Goal: Task Accomplishment & Management: Manage account settings

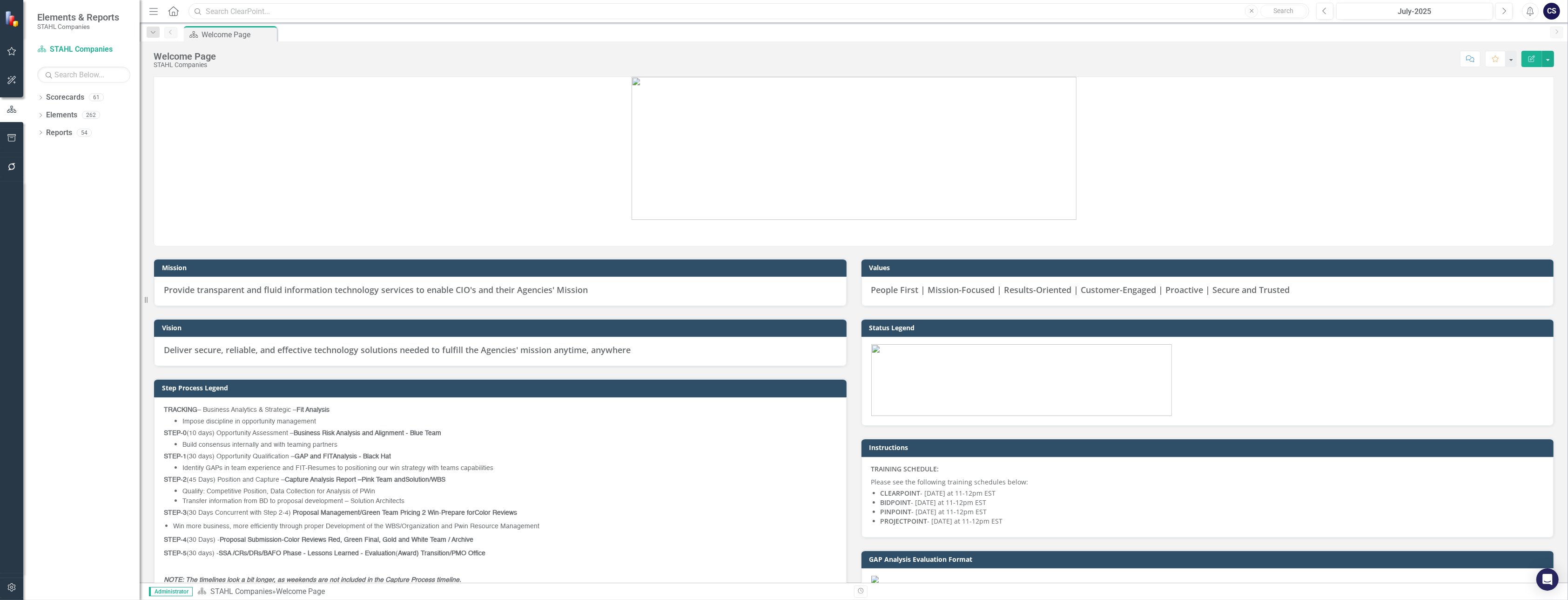
click at [219, 13] on input "text" at bounding box center [749, 11] width 1121 height 16
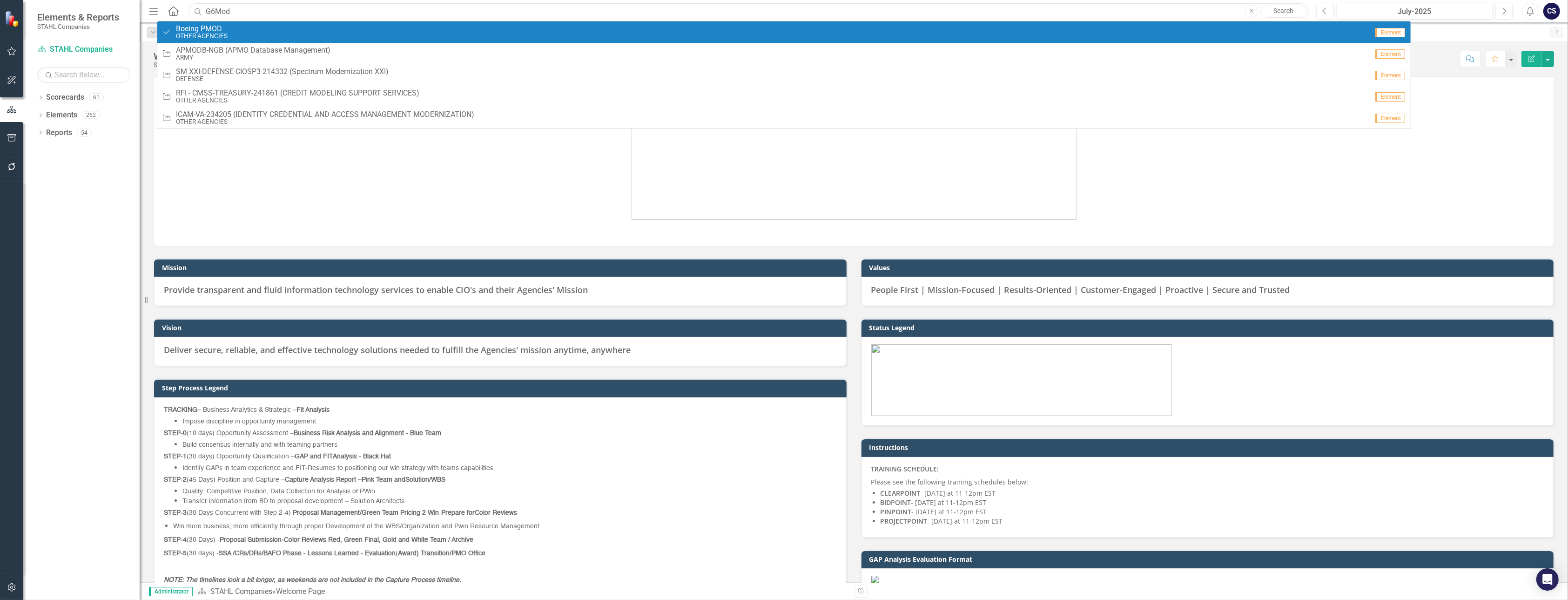
click at [214, 10] on input "G6Mod" at bounding box center [749, 11] width 1121 height 16
click at [278, 30] on span "RFQ1755832-AMC-CIO-GSAMAS (Army - G6 Mod ernization and Enterprise IT Support)" at bounding box center [315, 29] width 278 height 9
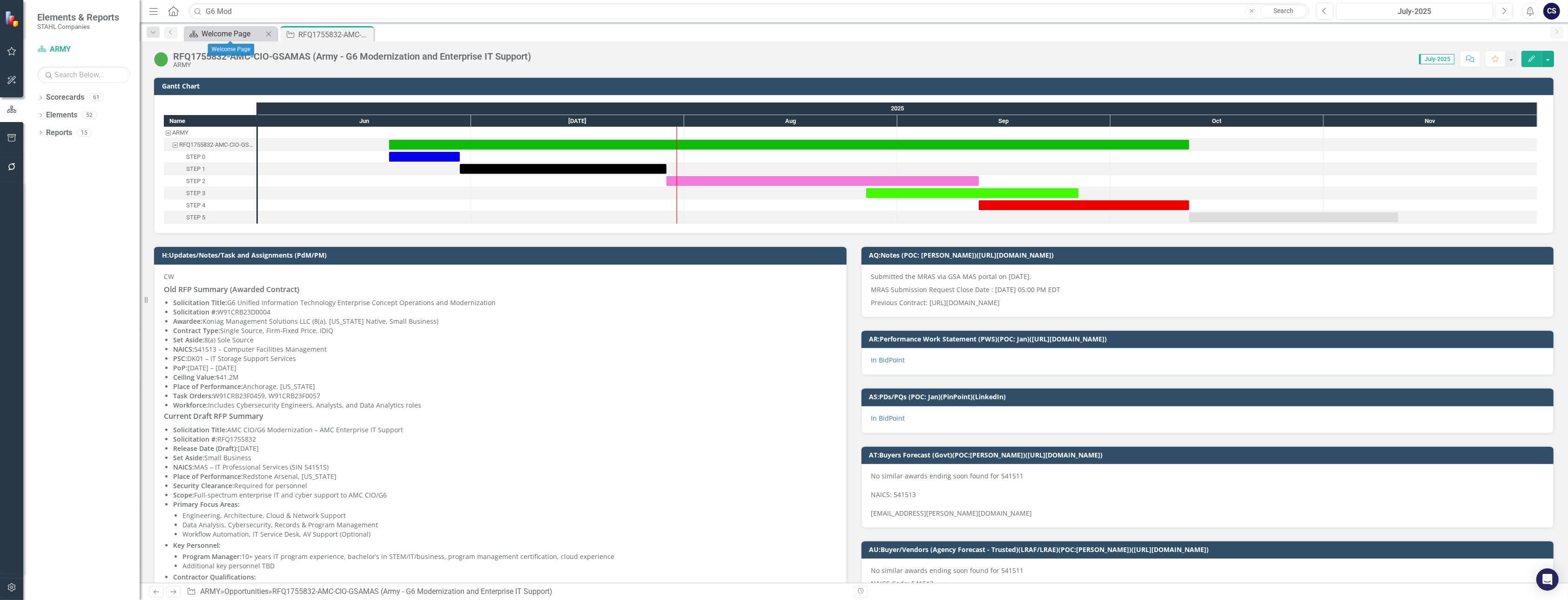
click at [234, 35] on div "Welcome Page" at bounding box center [232, 34] width 61 height 12
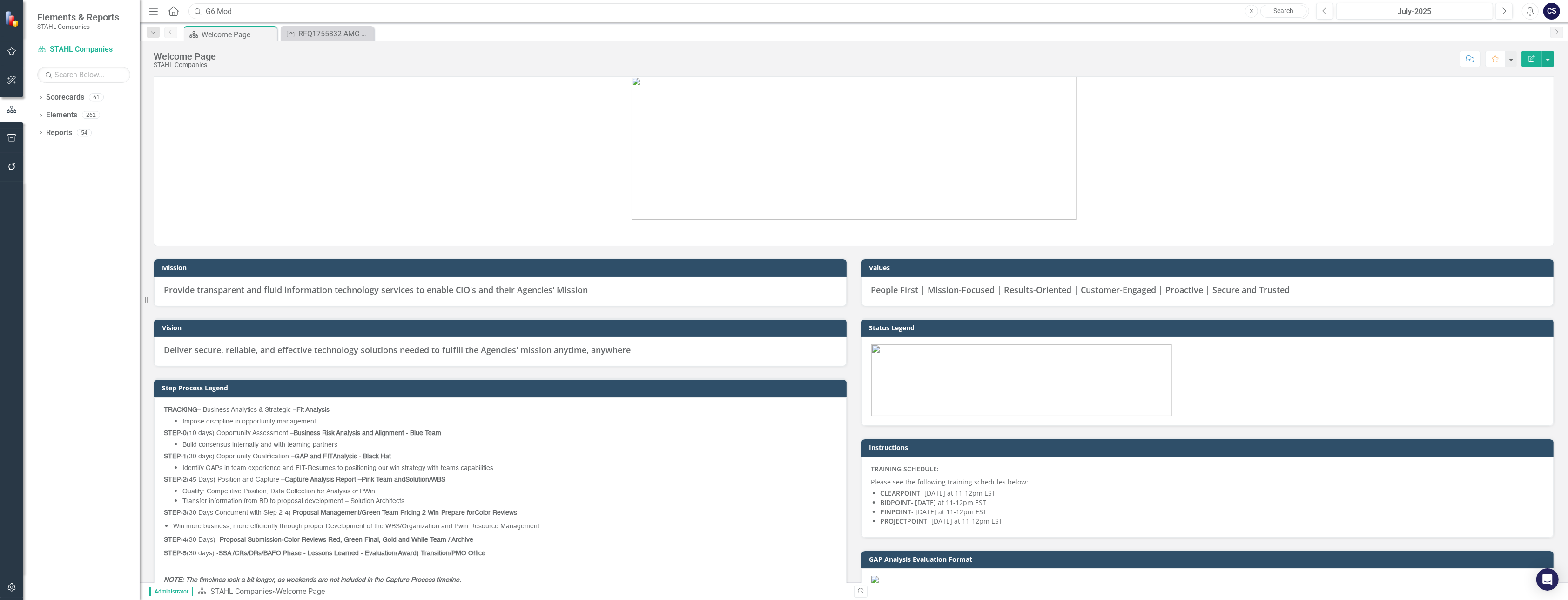
click at [262, 13] on input "G6 Mod" at bounding box center [749, 11] width 1121 height 16
type input "G"
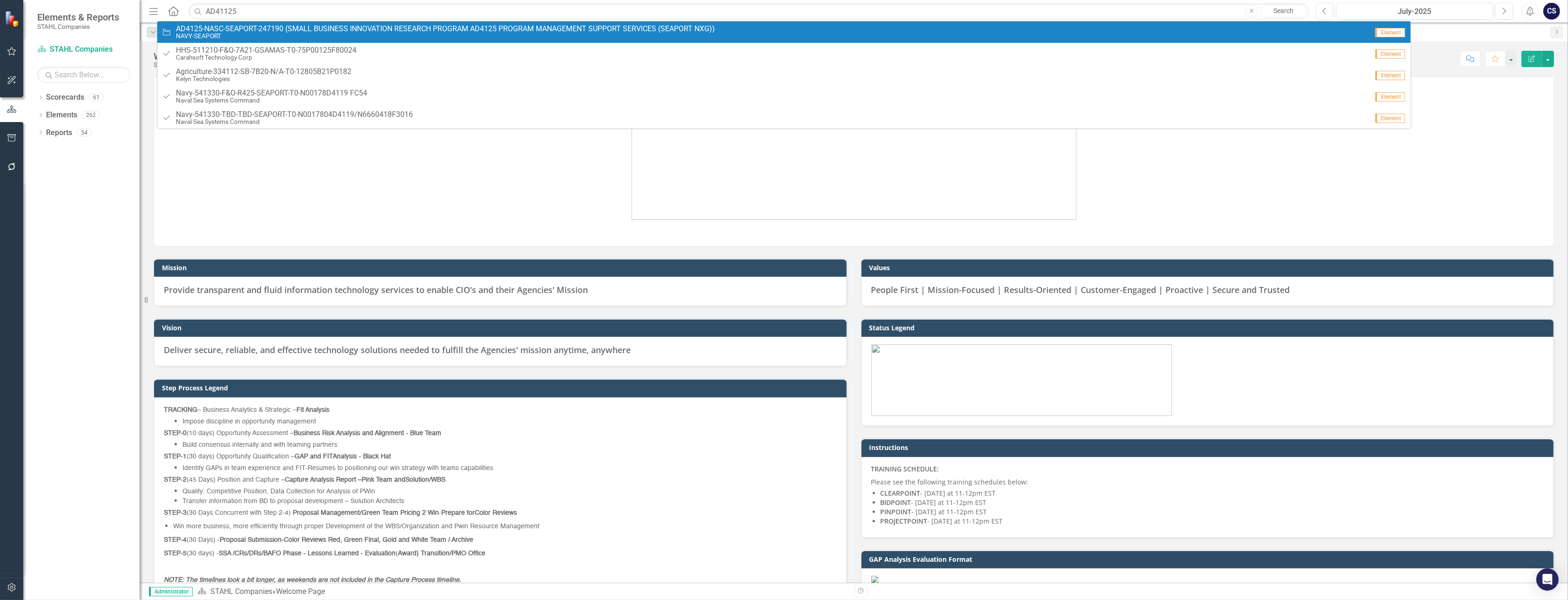
click at [262, 35] on small "NAVY-SEAPORT" at bounding box center [445, 36] width 539 height 7
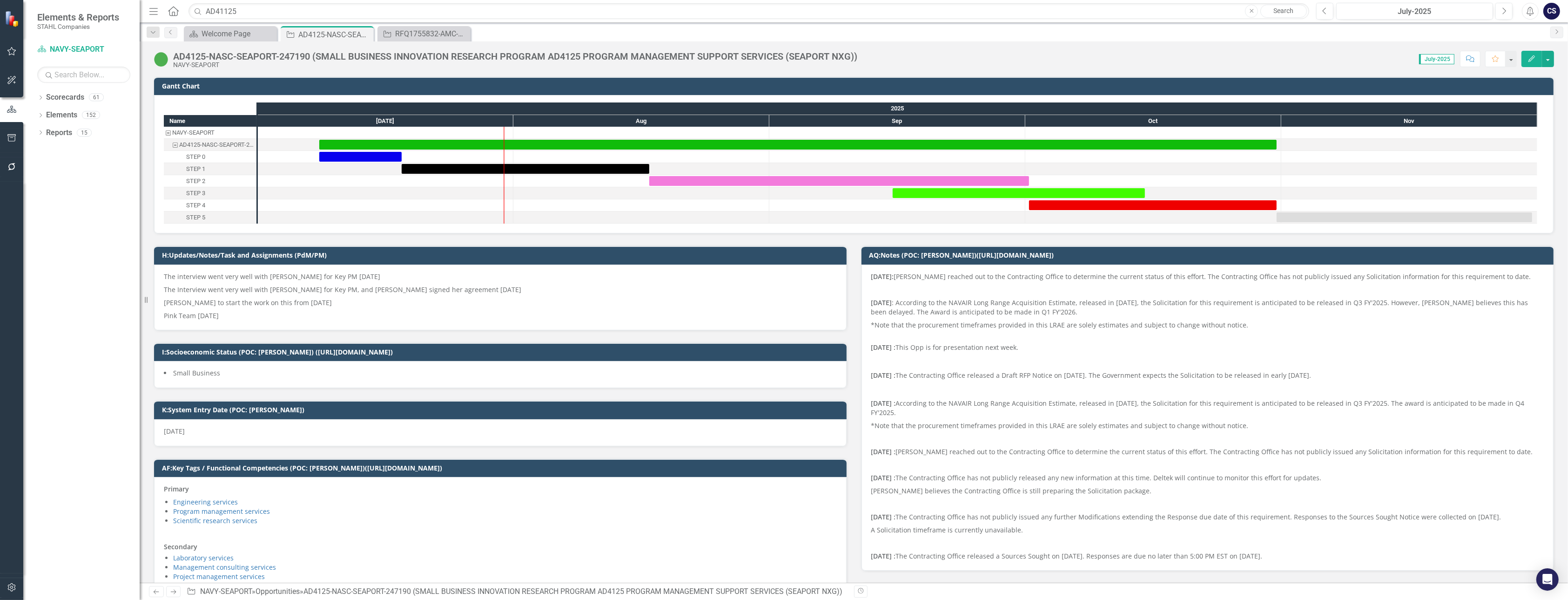
click at [654, 204] on div at bounding box center [641, 205] width 256 height 12
click at [256, 11] on input "AD41125" at bounding box center [749, 11] width 1121 height 16
type input "A"
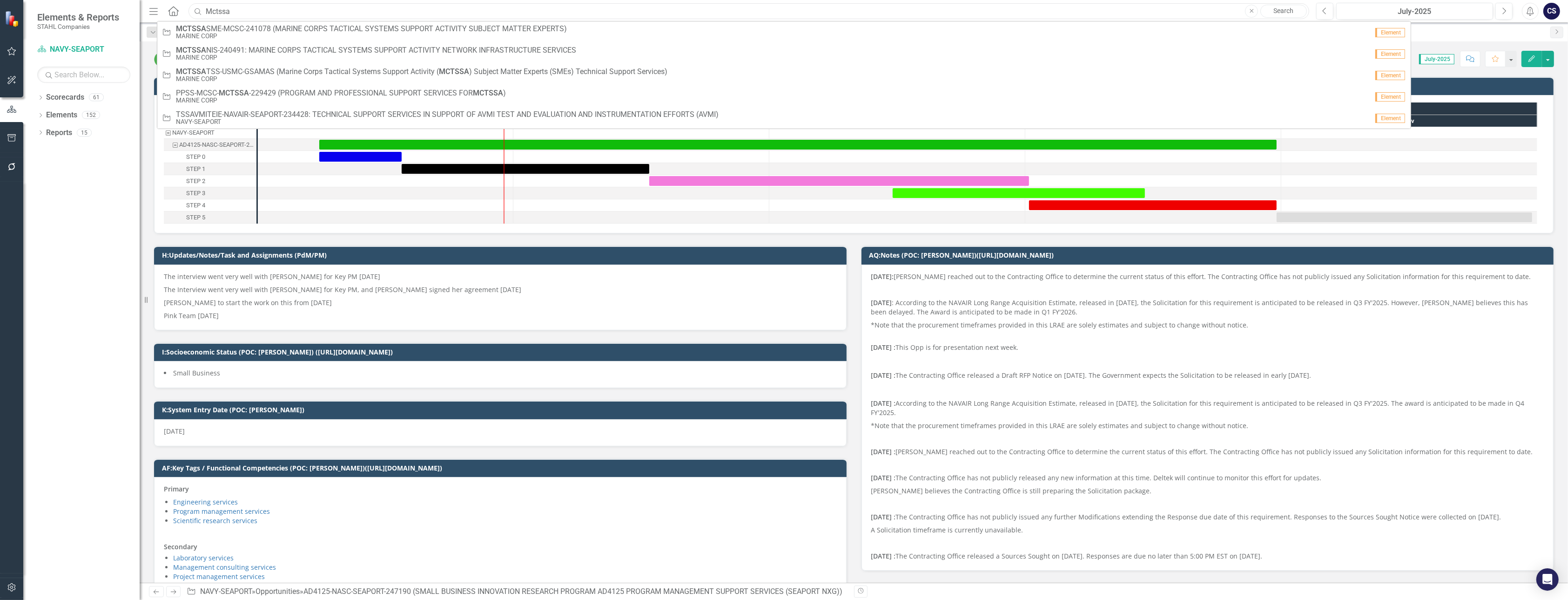
type input "mctssa nis"
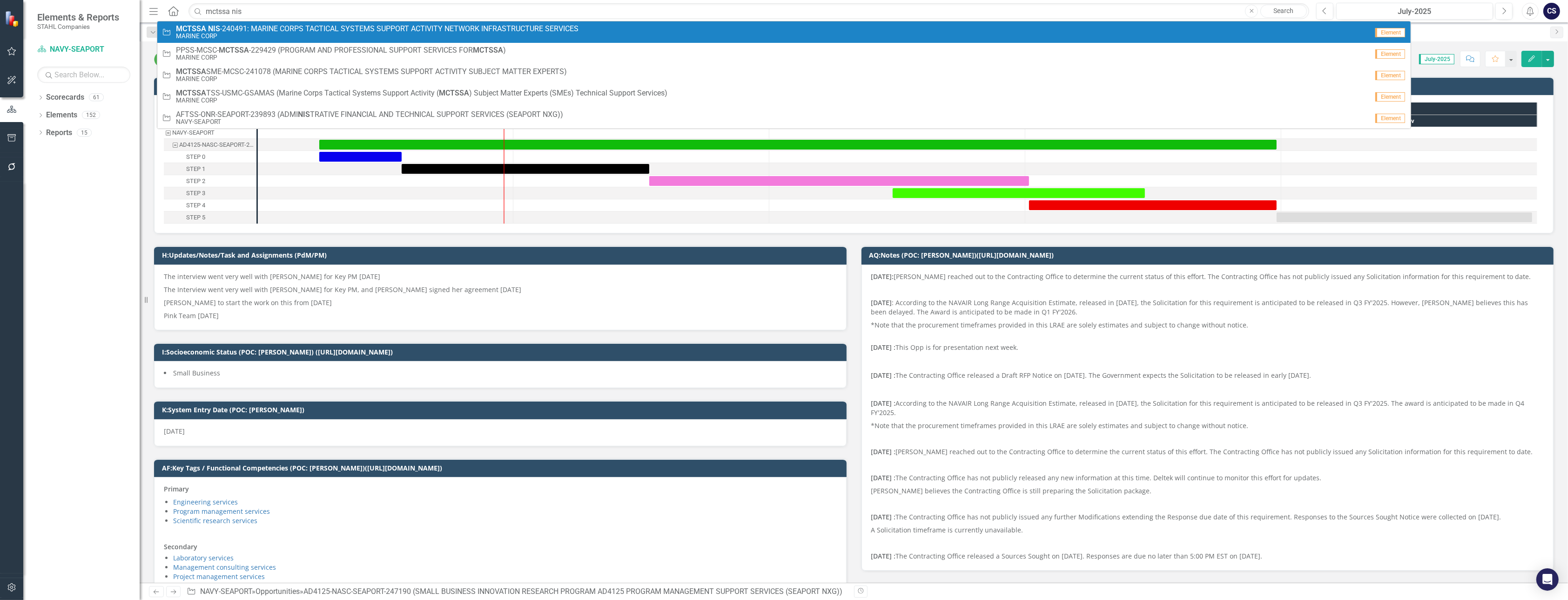
click at [276, 30] on span "MCTSSA NIS -240491: MARINE CORPS TACTICAL SYSTEMS SUPPORT ACTIVITY NETWORK INFR…" at bounding box center [377, 29] width 402 height 9
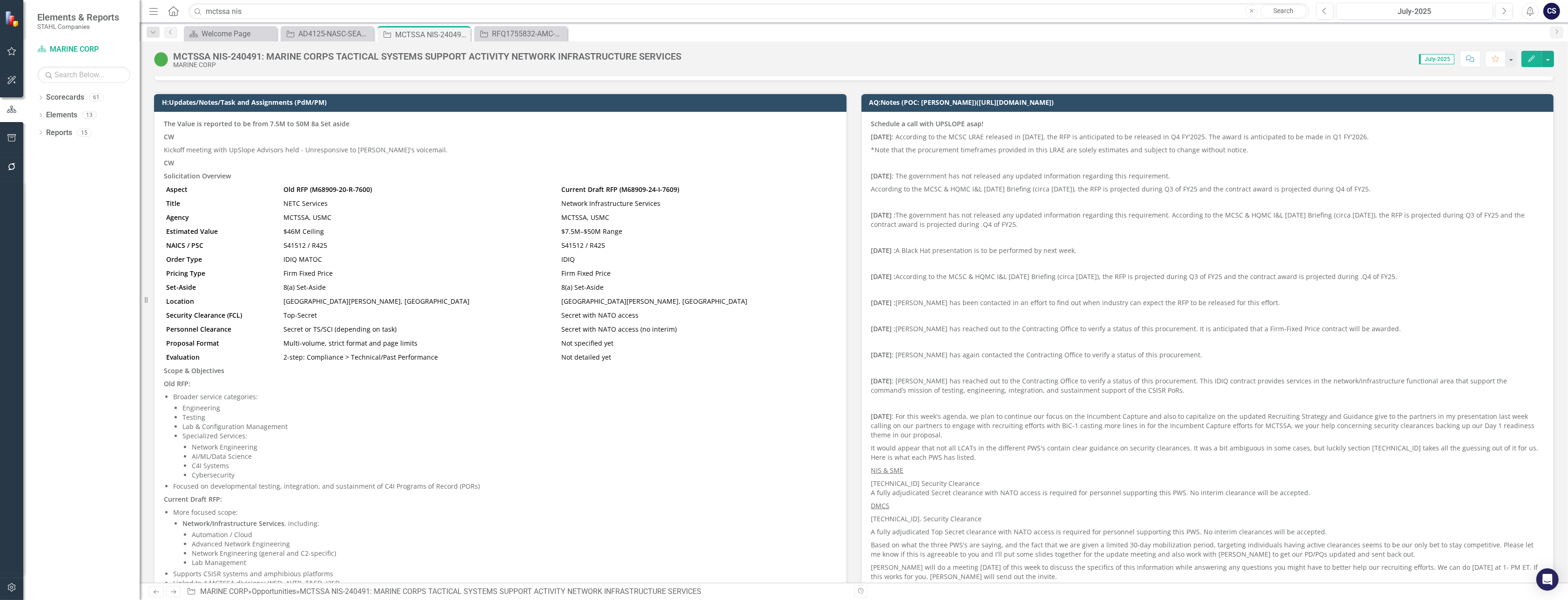
scroll to position [138, 0]
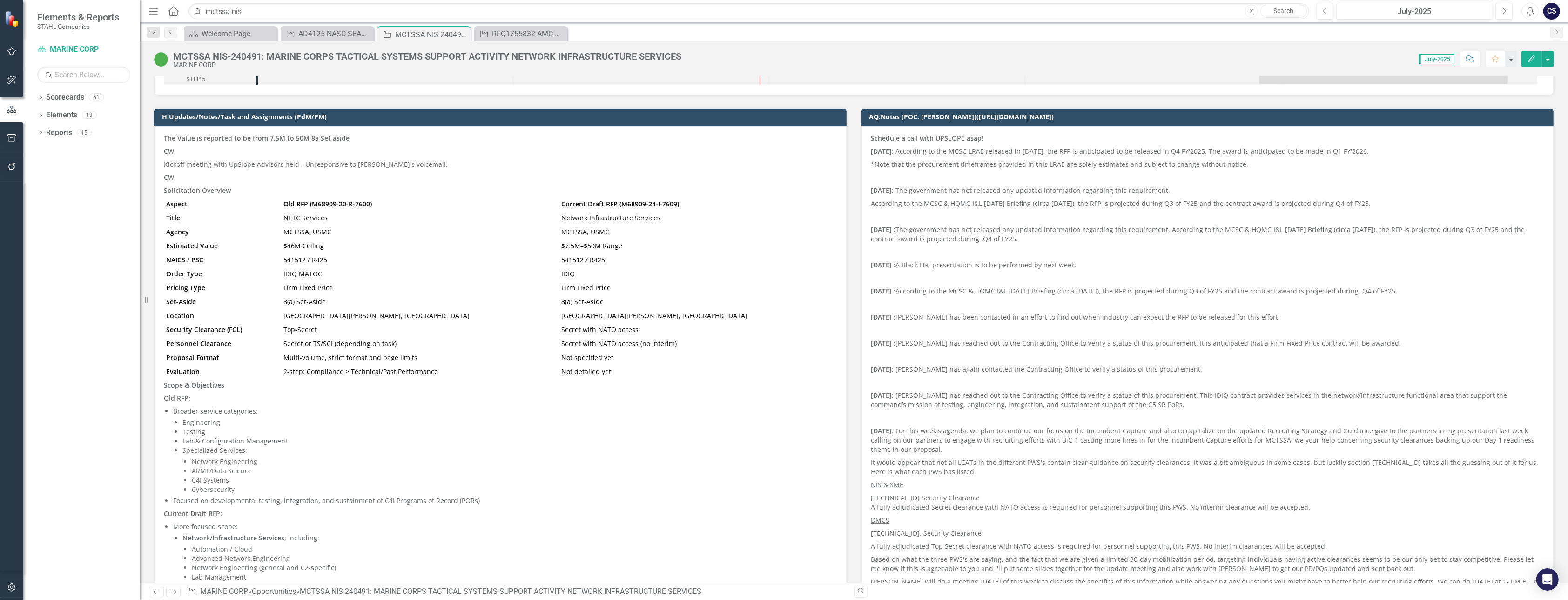
click at [163, 138] on div "The Value is reported to be from 7.5M to 50M 8a Set aside CW Kickoff meeting wi…" at bounding box center [500, 446] width 693 height 641
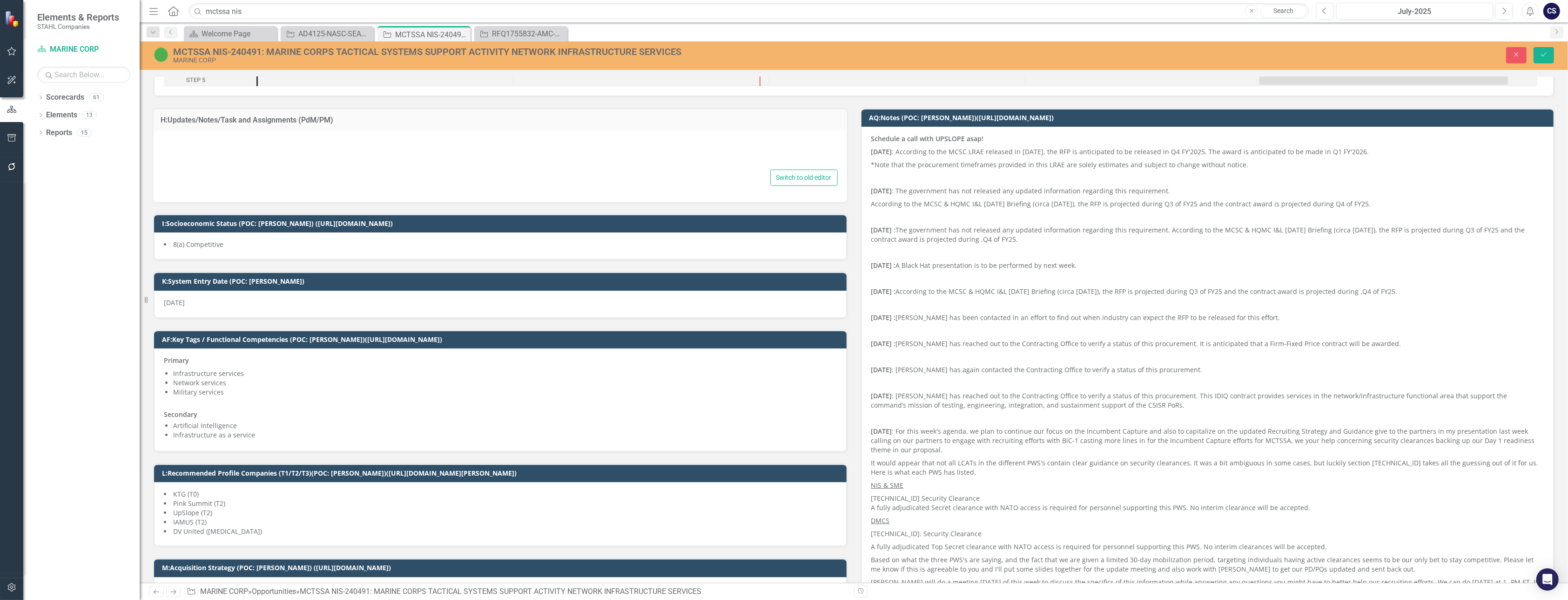
type textarea "<p><strong>The Value is reported to be from 7.5M to 50M 8a Set aside</strong></…"
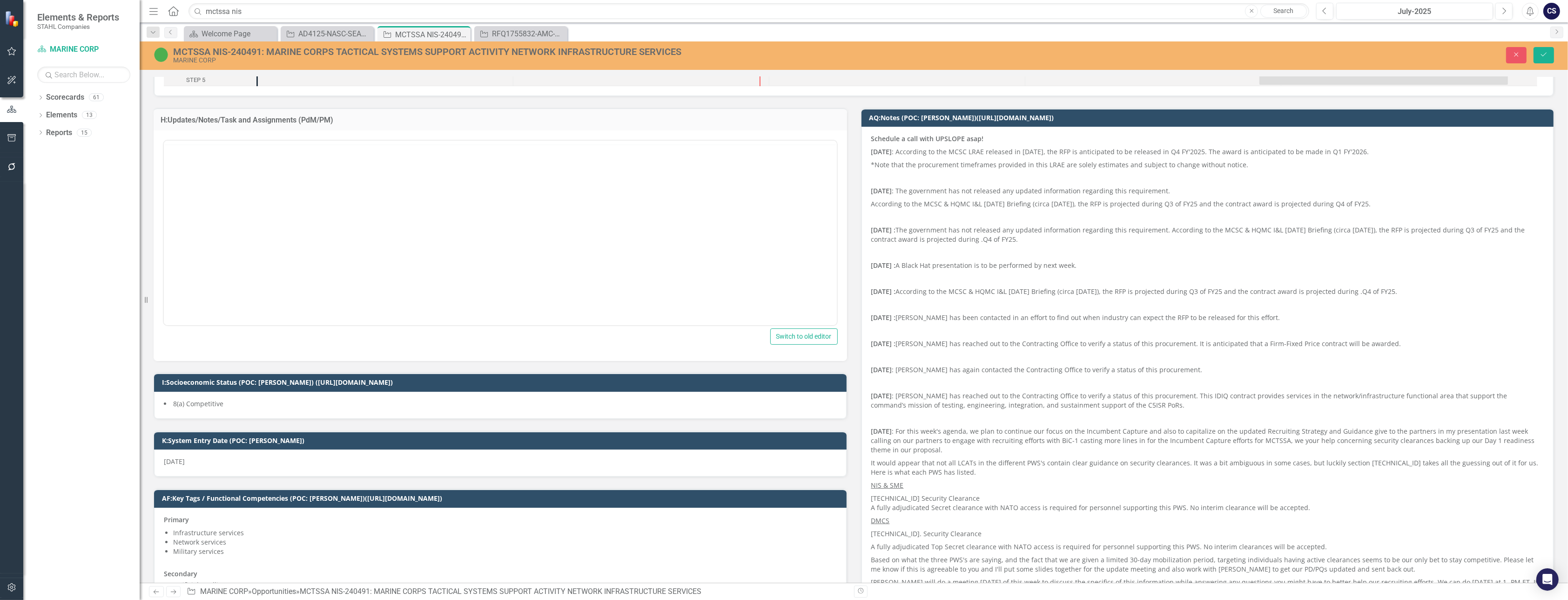
scroll to position [0, 0]
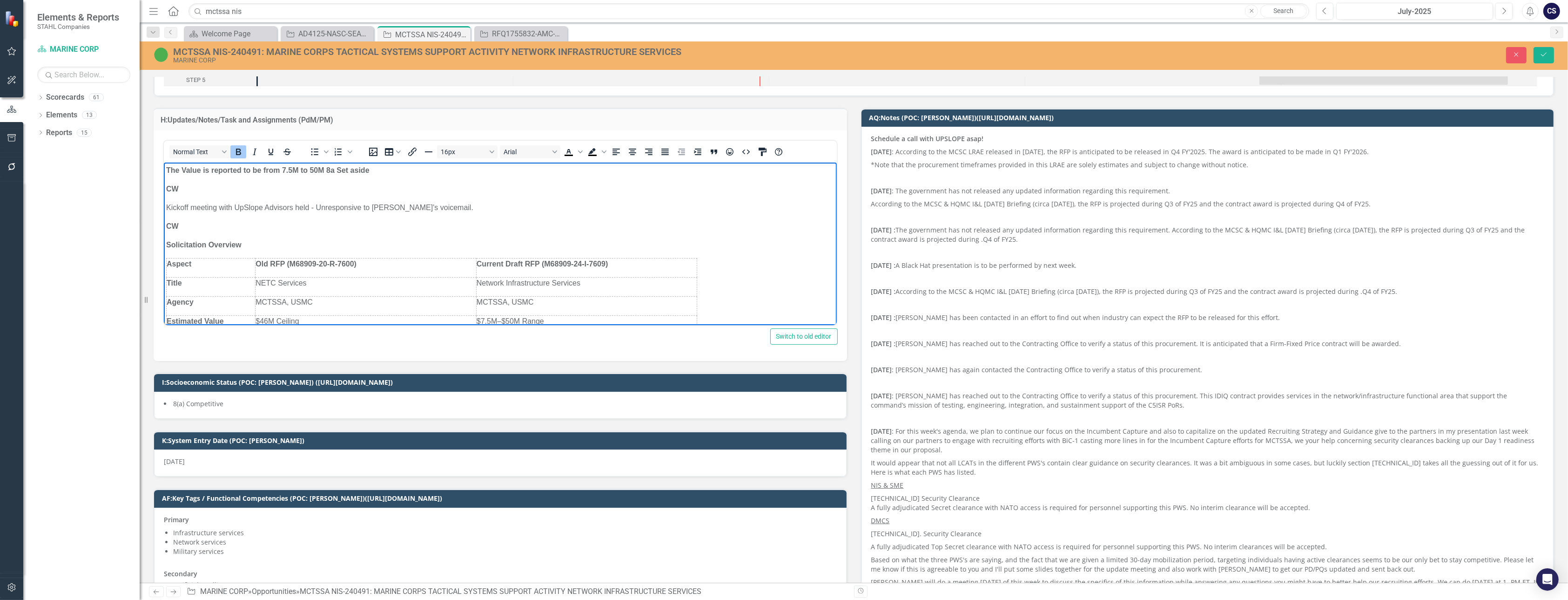
click at [167, 171] on strong "The Value is reported to be from 7.5M to 50M 8a Set aside" at bounding box center [267, 170] width 203 height 8
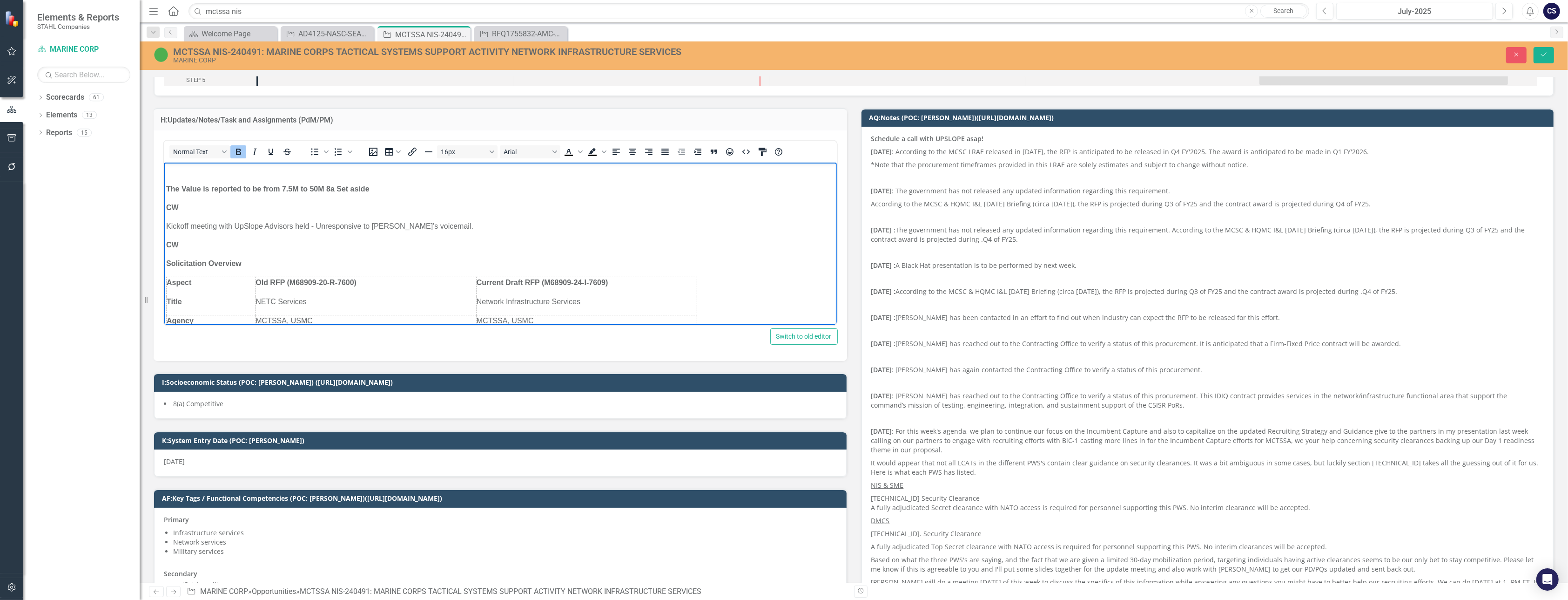
click at [167, 171] on p "Rich Text Area. Press ALT-0 for help." at bounding box center [500, 171] width 668 height 11
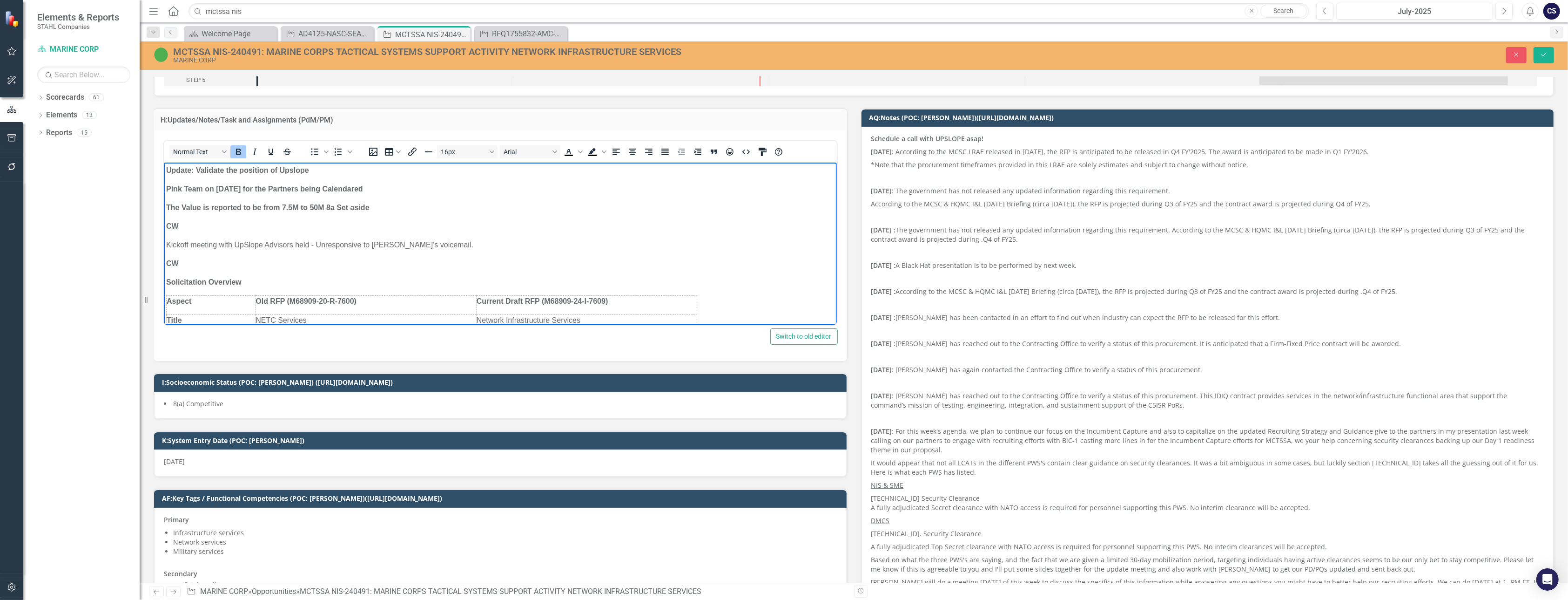
click at [312, 171] on p "Update: Validate the position of Upslope" at bounding box center [500, 171] width 668 height 11
click at [396, 189] on p "Pink Team on [DATE] for the Partners being Calendared" at bounding box center [500, 189] width 668 height 11
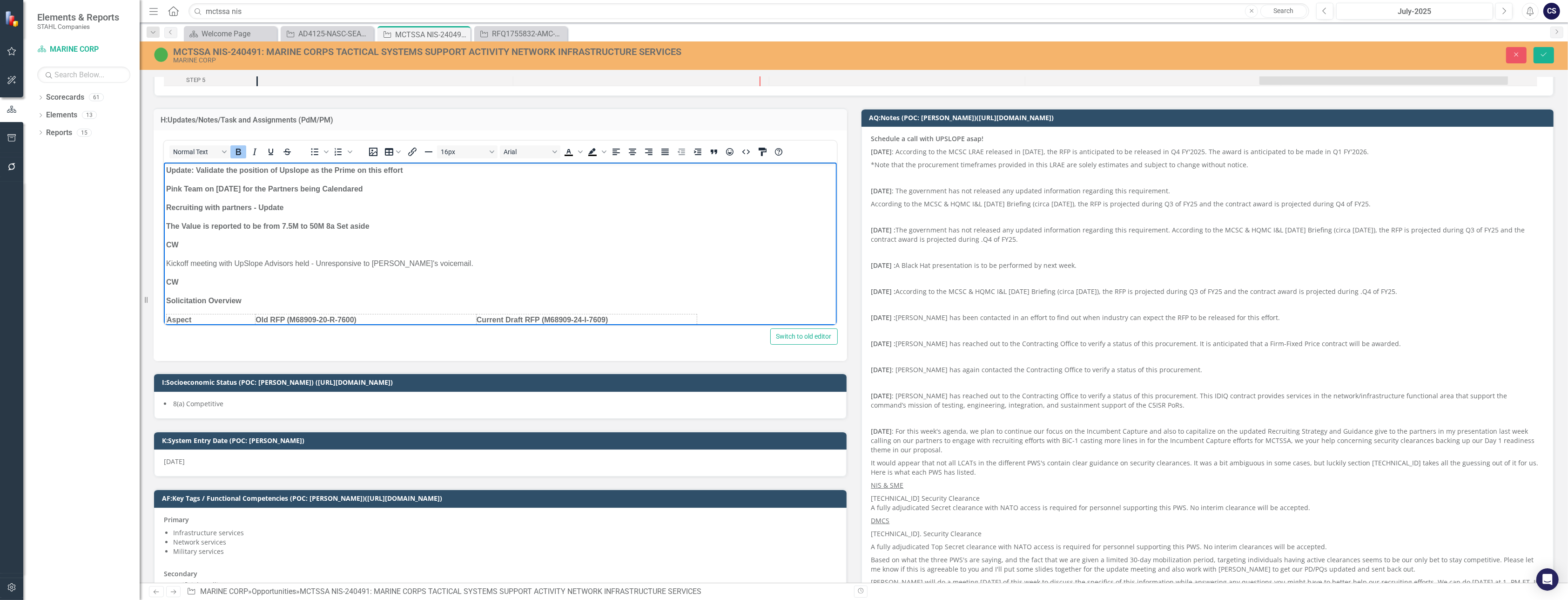
click at [190, 169] on strong "Update: Validate the position of Upslope as the Prime on this effort" at bounding box center [284, 170] width 237 height 8
click at [231, 169] on strong "Update [DATE]: Validate the position of Upslope as the Prime on this effort" at bounding box center [297, 170] width 264 height 8
click at [166, 187] on strong "Pink Team on [DATE] for the Partners being Calendared" at bounding box center [264, 189] width 197 height 8
click at [167, 206] on strong "Recruiting with partners - Update" at bounding box center [224, 207] width 117 height 8
click at [1542, 51] on icon "Save" at bounding box center [1544, 54] width 9 height 7
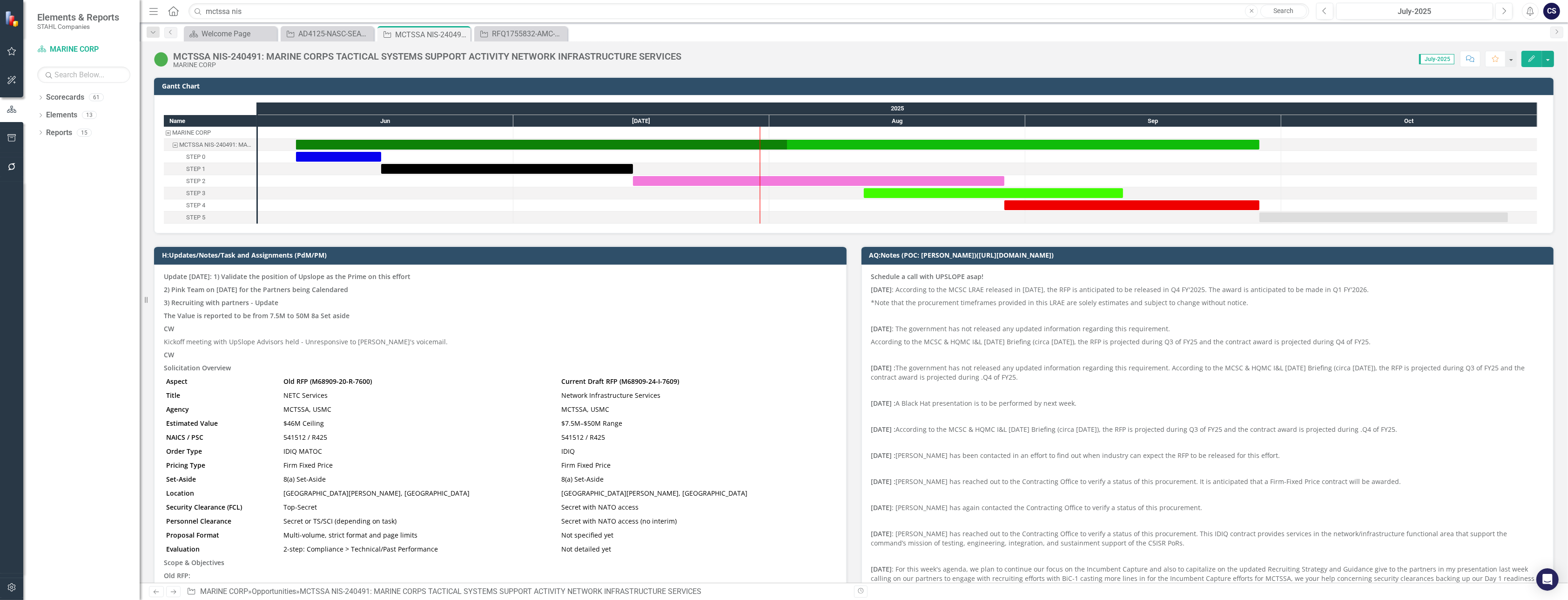
click at [1437, 60] on span "July-2025" at bounding box center [1437, 59] width 35 height 10
click at [1435, 59] on span "July-2025" at bounding box center [1437, 59] width 35 height 10
drag, startPoint x: 1435, startPoint y: 59, endPoint x: 1363, endPoint y: 51, distance: 72.4
click at [1363, 51] on div "Score: 0.00 July-2025 Completed Comment Favorite Edit" at bounding box center [1120, 58] width 868 height 16
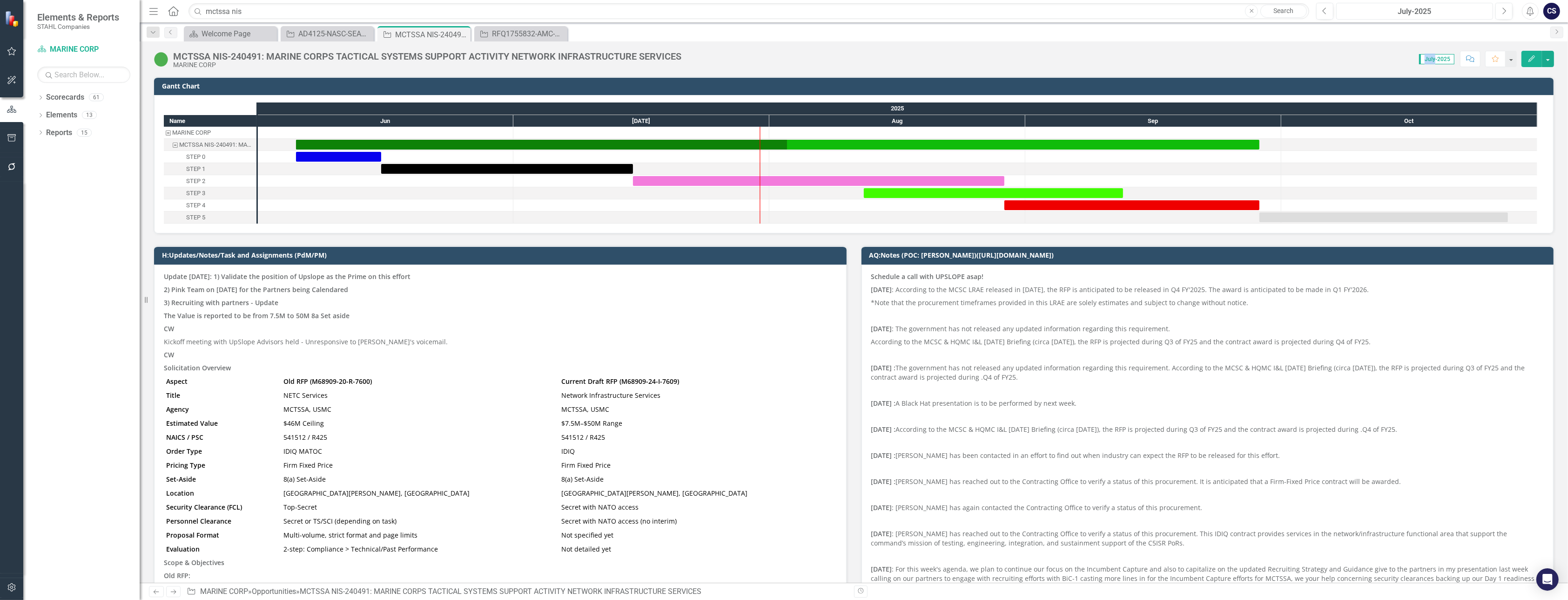
click at [1444, 9] on div "July-2025" at bounding box center [1415, 12] width 150 height 11
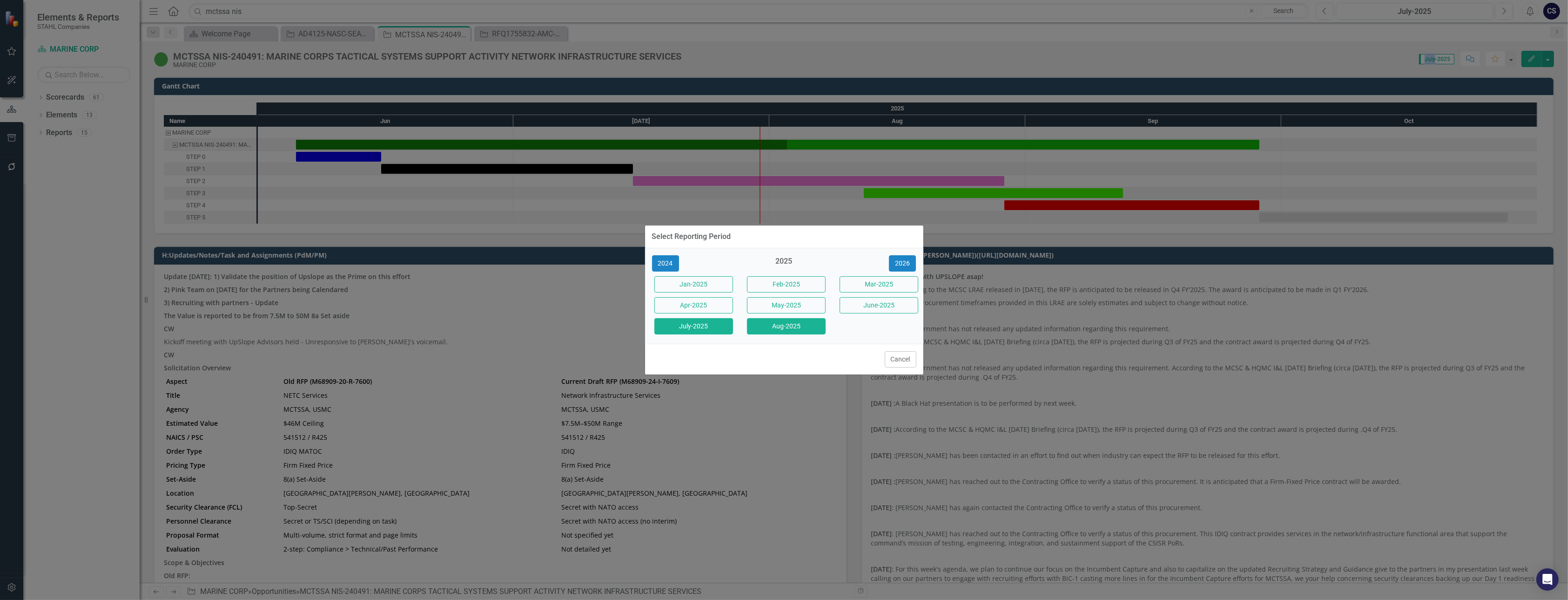
click at [779, 325] on button "Aug-2025" at bounding box center [786, 326] width 79 height 16
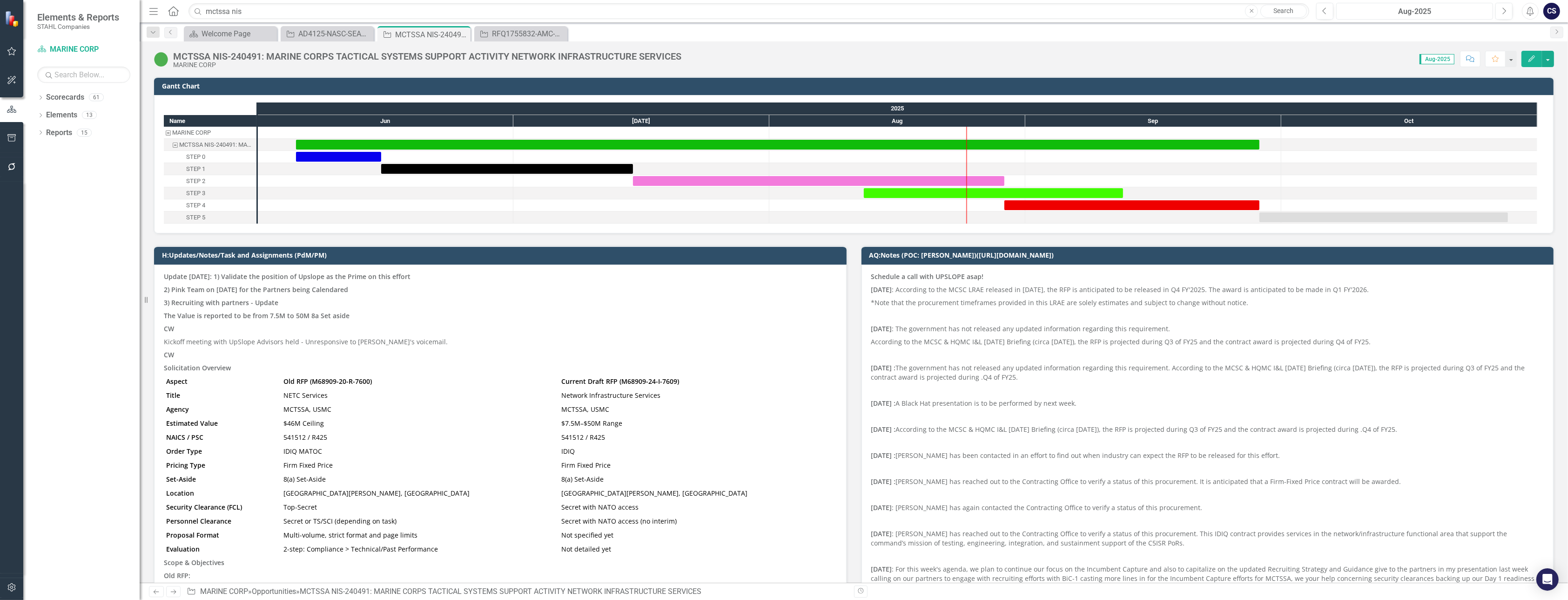
click at [1402, 13] on div "Aug-2025" at bounding box center [1415, 12] width 150 height 11
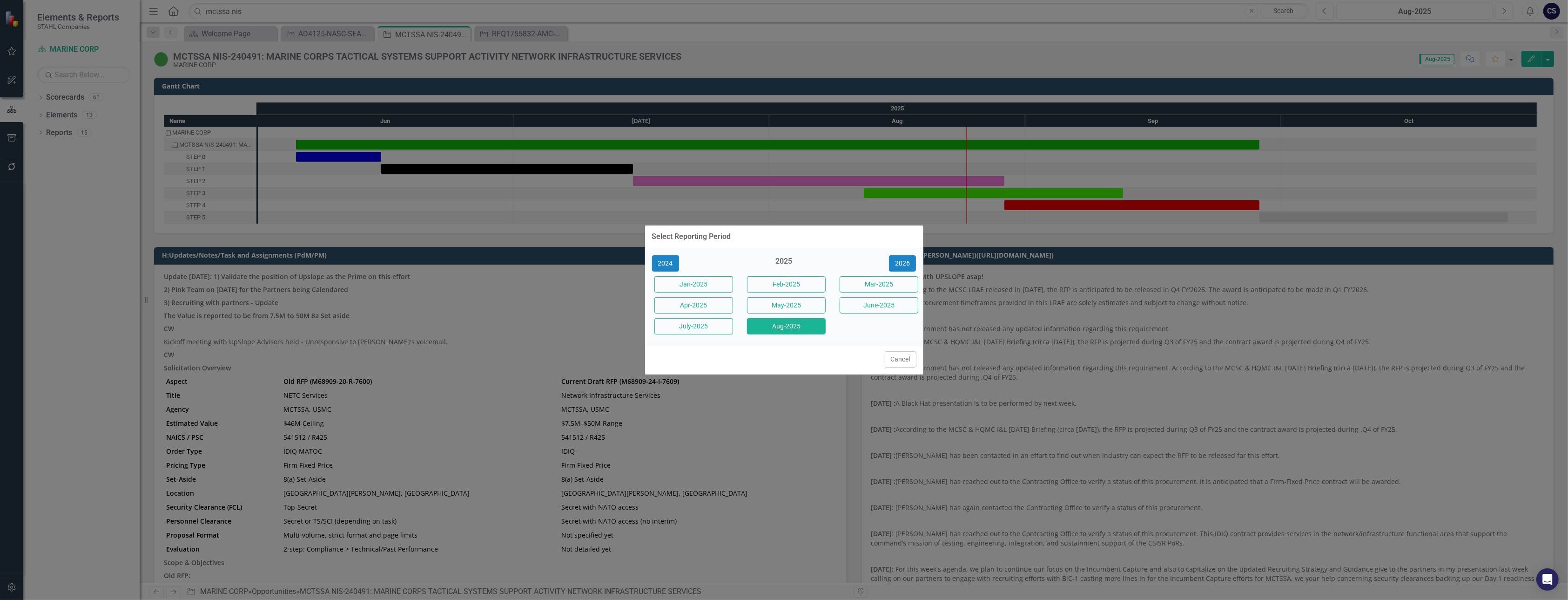
click at [857, 191] on div "Select Reporting Period 2024 2025 [DATE]-2025 Feb-2025 Mar-2025 Apr-2025 May-20…" at bounding box center [784, 300] width 279 height 600
click at [790, 328] on button "Aug-2025" at bounding box center [786, 326] width 79 height 16
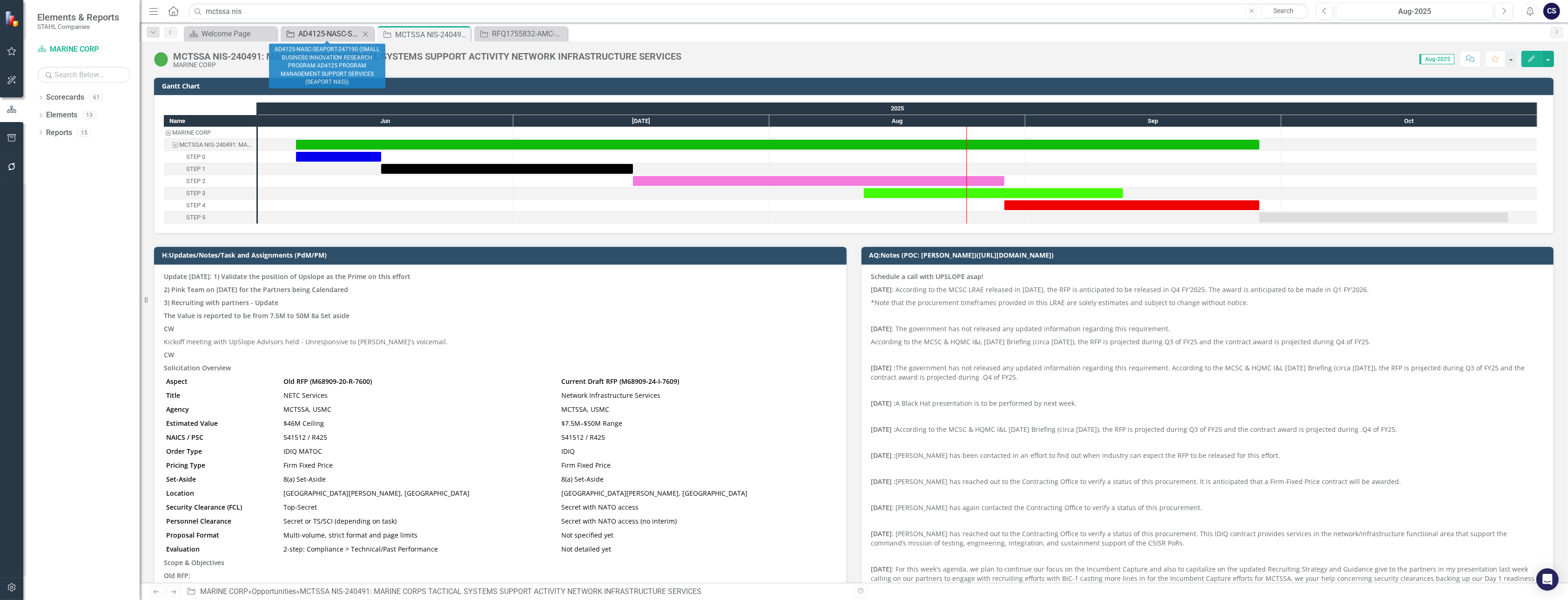
click at [322, 32] on div "AD4125-NASC-SEAPORT-247190 (SMALL BUSINESS INNOVATION RESEARCH PROGRAM AD4125 P…" at bounding box center [329, 34] width 61 height 12
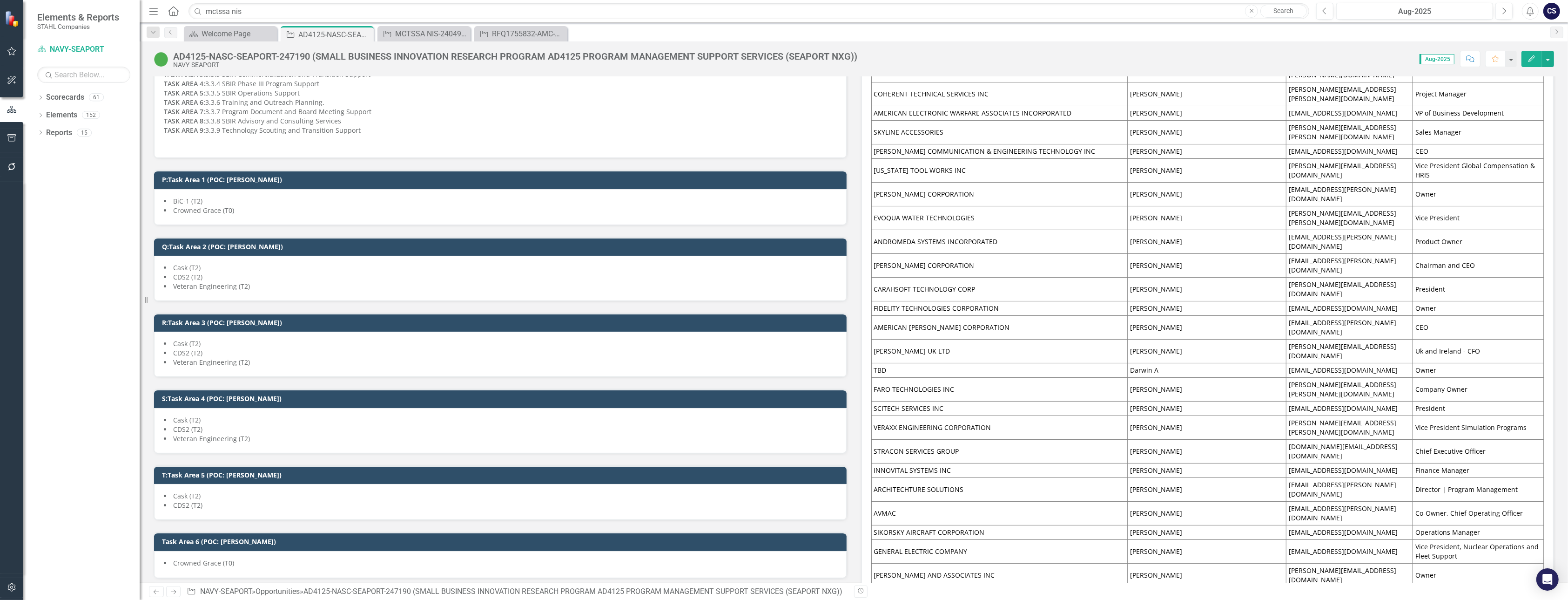
scroll to position [1218, 0]
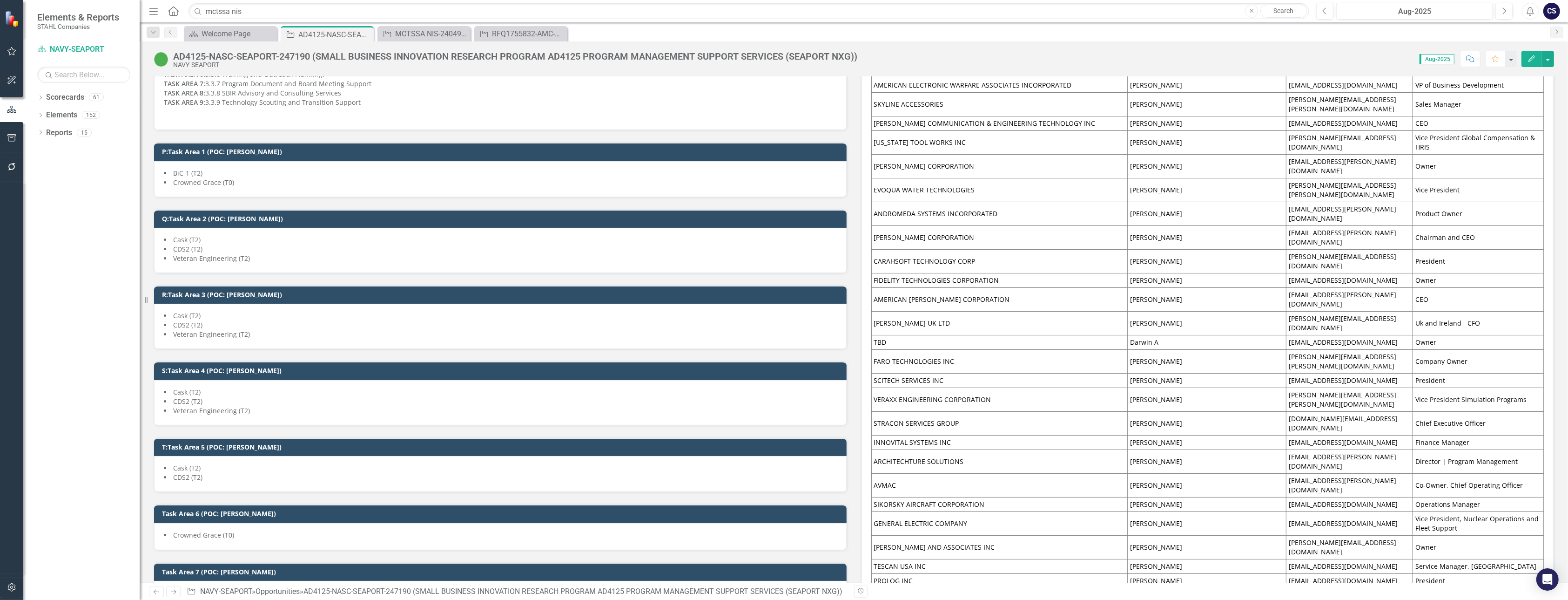
click at [186, 246] on span "CDS2 (T2)" at bounding box center [187, 249] width 29 height 9
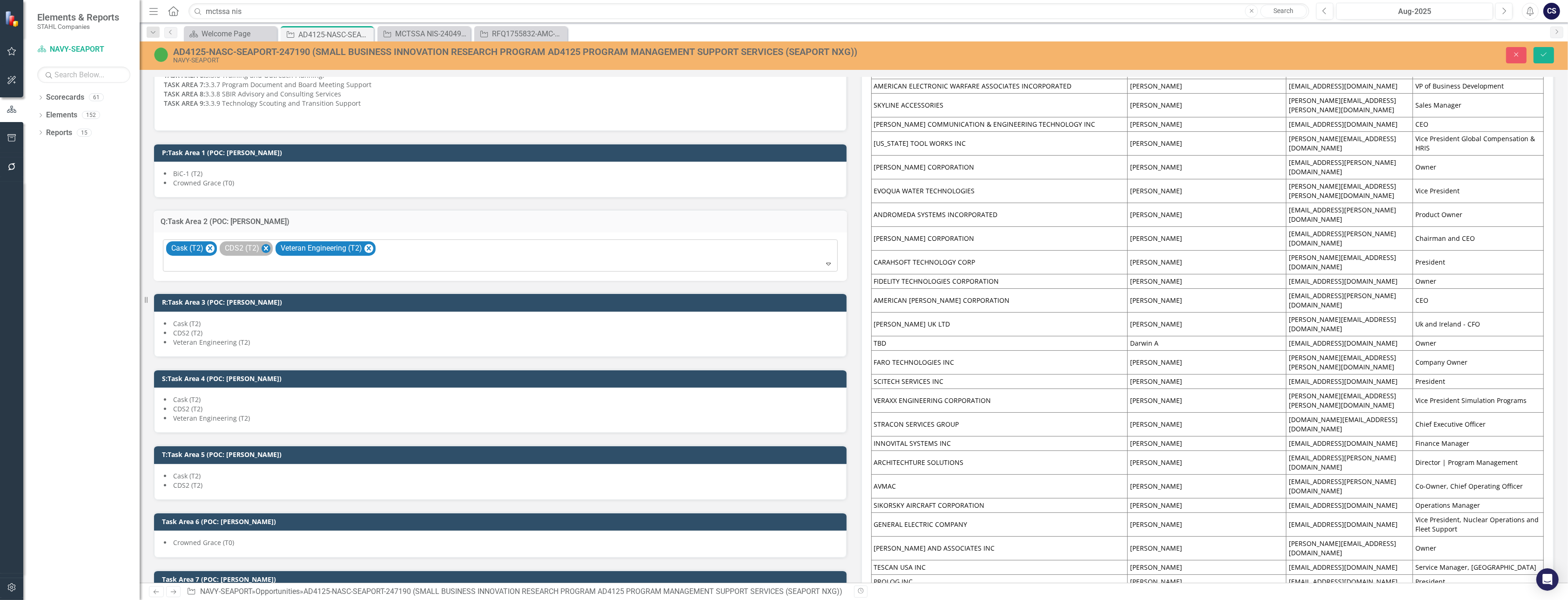
click at [265, 246] on icon "Remove CDS2 (T2)" at bounding box center [266, 249] width 4 height 5
click at [1542, 58] on icon "Save" at bounding box center [1544, 54] width 9 height 7
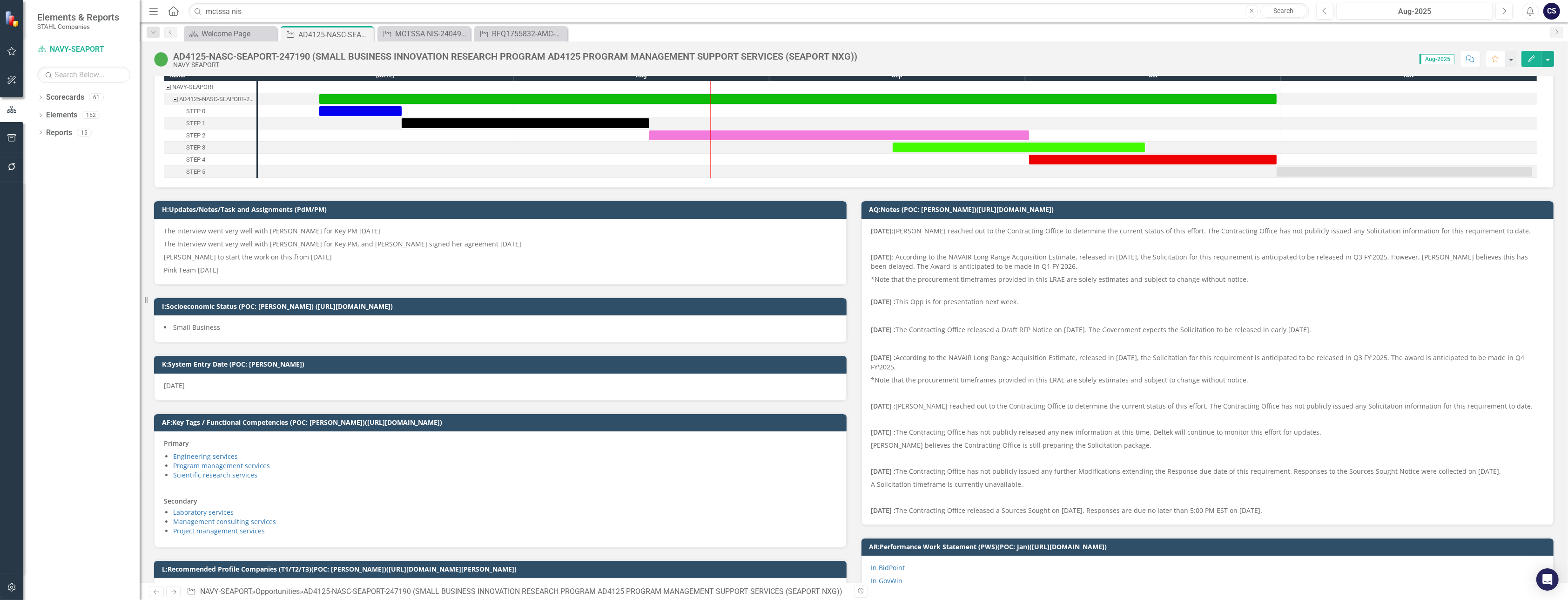
scroll to position [0, 0]
